Goal: Obtain resource: Download file/media

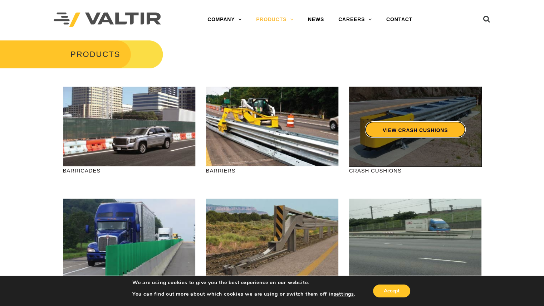
click at [405, 125] on link "VIEW CRASH CUSHIONS" at bounding box center [415, 129] width 101 height 16
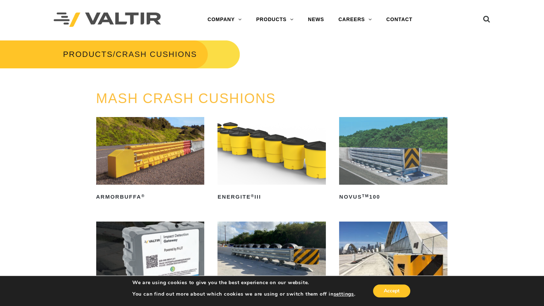
click at [255, 145] on img at bounding box center [272, 151] width 108 height 68
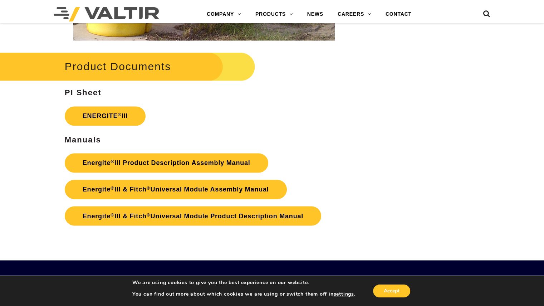
scroll to position [1155, 0]
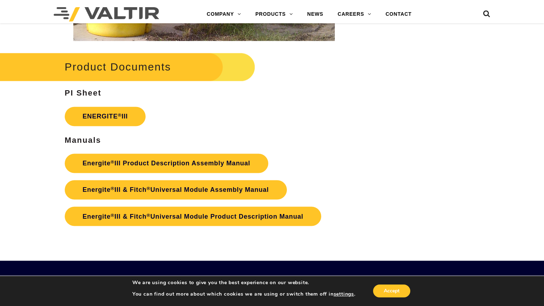
click at [255, 145] on div "Product Documents PI Sheet ENERGITE ® III Manuals Energite ® III Product Descri…" at bounding box center [204, 139] width 279 height 179
click at [108, 111] on link "ENERGITE ® III" at bounding box center [105, 116] width 81 height 19
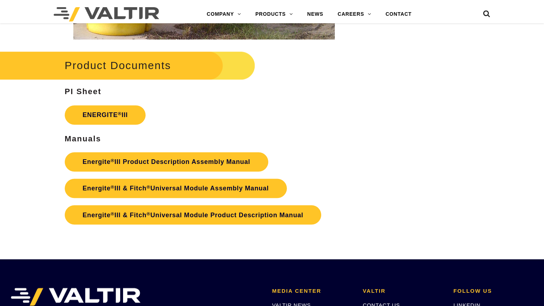
scroll to position [1155, 0]
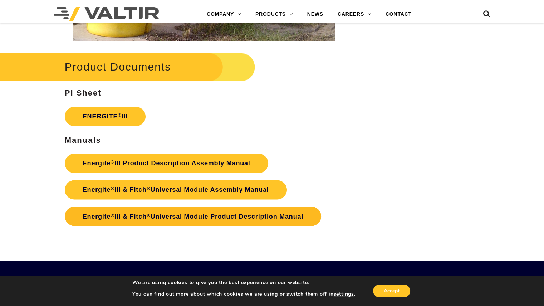
click at [208, 215] on link "Energite ® III & Fitch ® Universal Module Product Description Manual" at bounding box center [193, 215] width 257 height 19
